Goal: Transaction & Acquisition: Purchase product/service

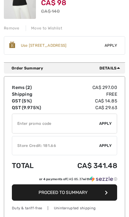
scroll to position [219, 0]
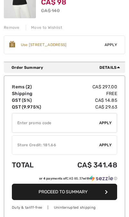
click at [101, 141] on div "✔ Store Credit: 181.66 Apply Remove" at bounding box center [64, 145] width 105 height 19
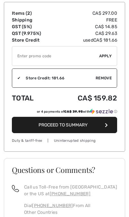
scroll to position [295, 0]
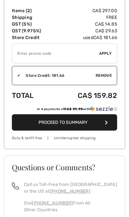
click at [73, 122] on span "Proceed to Summary" at bounding box center [62, 122] width 49 height 5
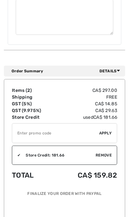
scroll to position [507, 0]
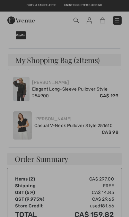
scroll to position [317, 0]
